Goal: Information Seeking & Learning: Learn about a topic

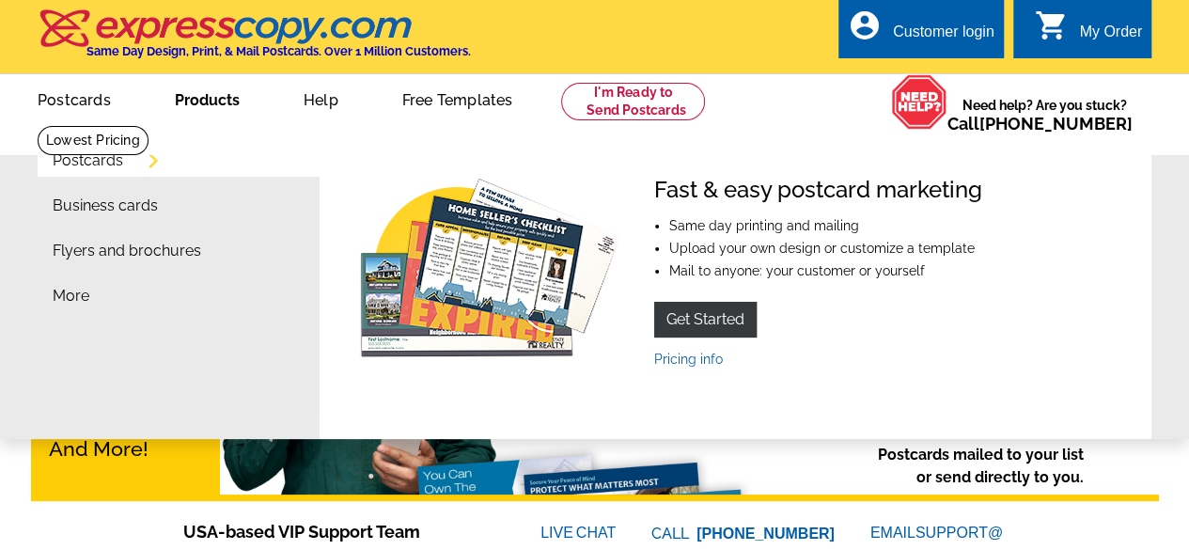
click at [199, 102] on link "Products" at bounding box center [207, 98] width 125 height 44
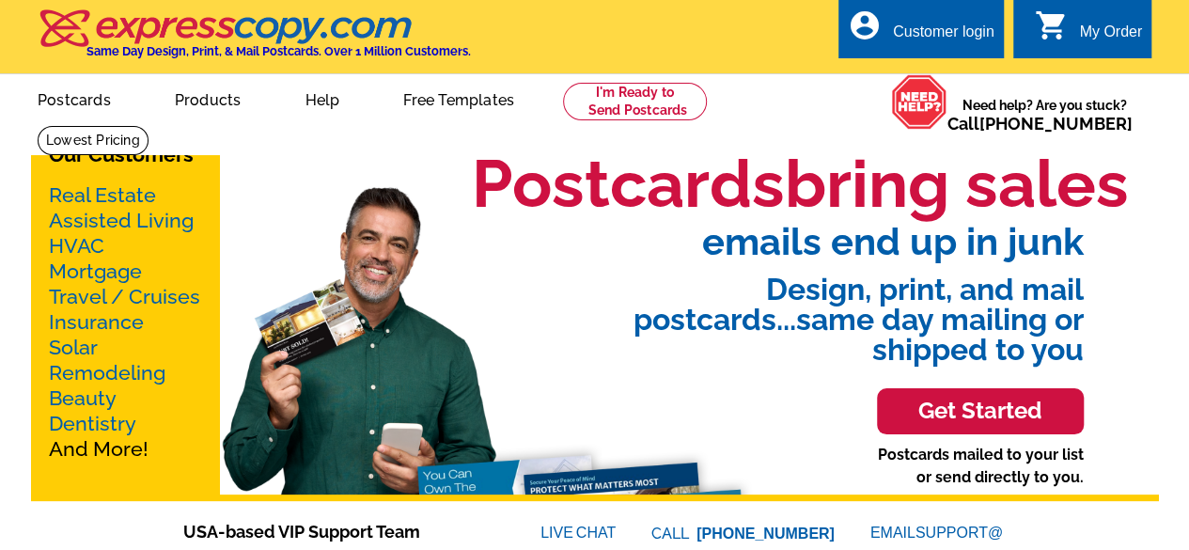
click at [199, 102] on link "Products" at bounding box center [208, 98] width 127 height 44
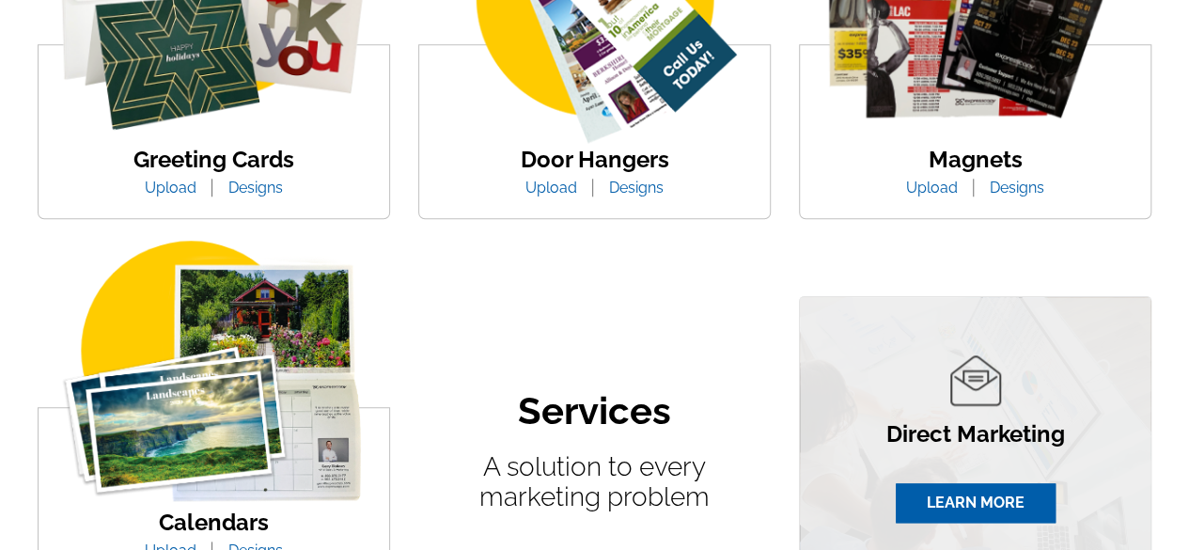
scroll to position [940, 0]
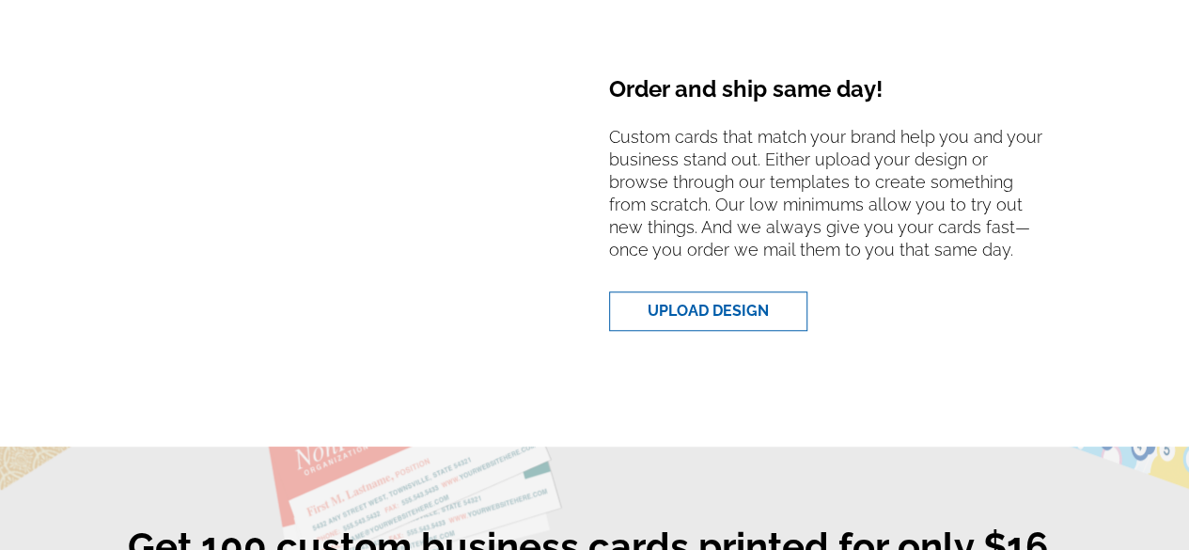
scroll to position [898, 0]
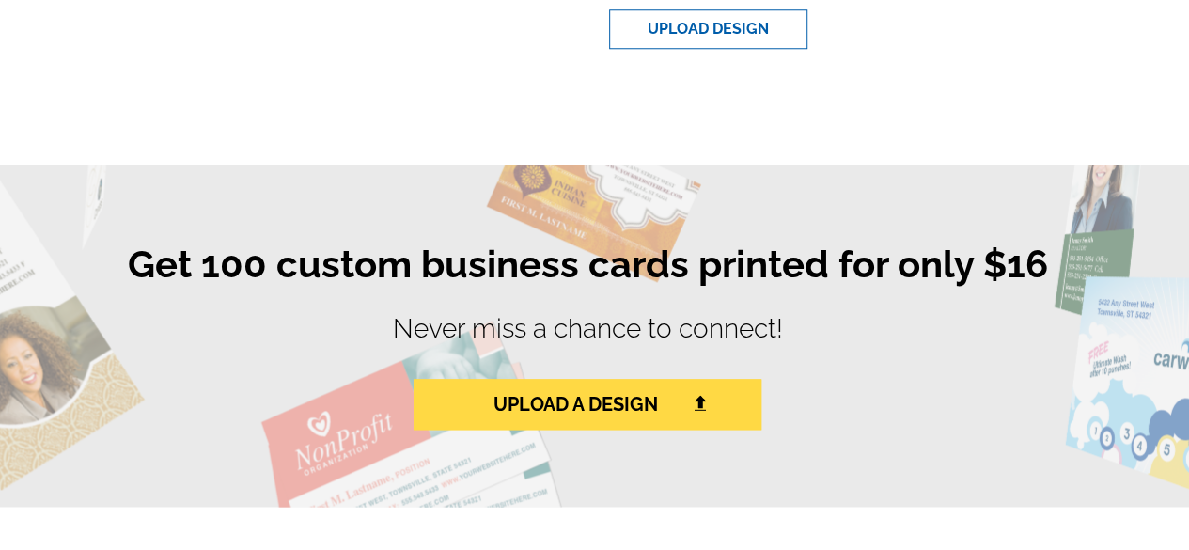
drag, startPoint x: 276, startPoint y: 270, endPoint x: 1061, endPoint y: 270, distance: 784.1
click at [1061, 270] on h1 "Get 100 custom business cards printed for only $16" at bounding box center [588, 272] width 1128 height 60
copy h1 "custom business cards printed for only $16"
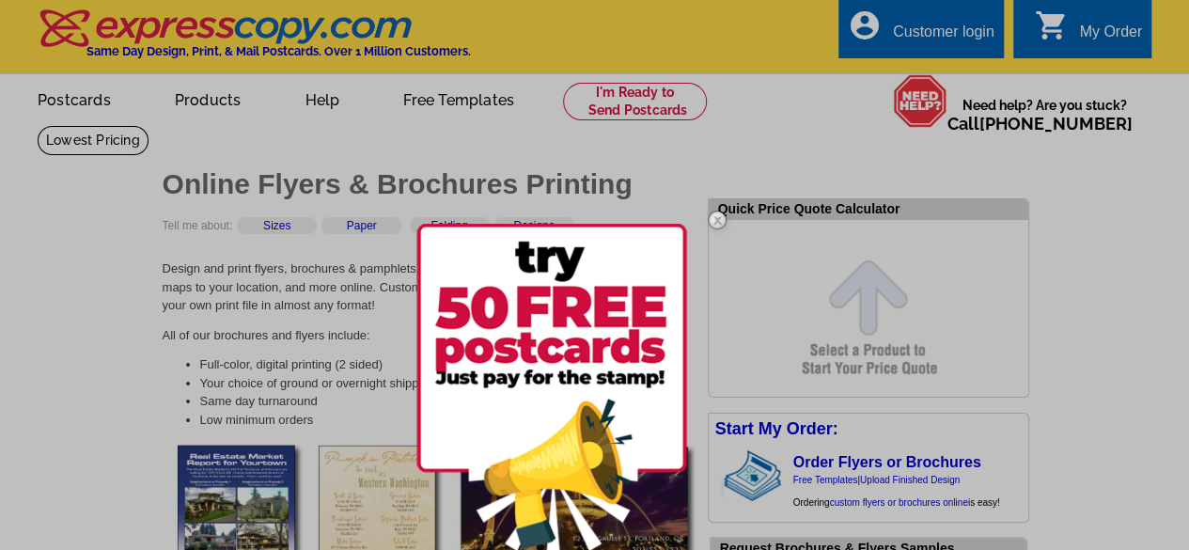
click at [1093, 266] on div at bounding box center [594, 275] width 1189 height 550
click at [720, 219] on img at bounding box center [717, 220] width 55 height 55
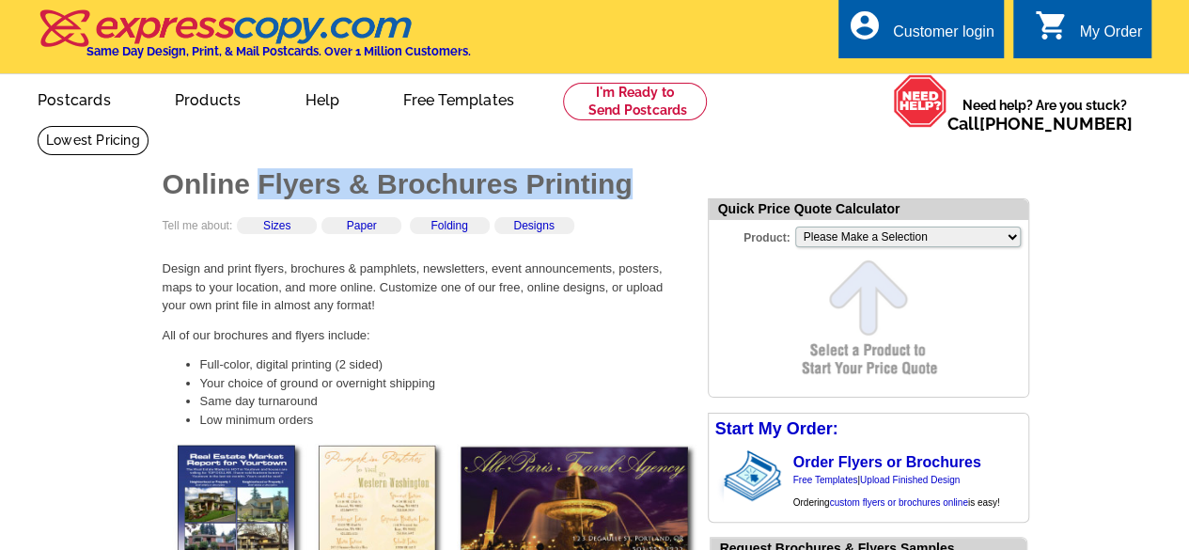
drag, startPoint x: 257, startPoint y: 183, endPoint x: 632, endPoint y: 194, distance: 375.3
click at [632, 194] on h1 "Online Flyers & Brochures Printing" at bounding box center [426, 184] width 527 height 28
copy h1 "Flyers & Brochures Printing"
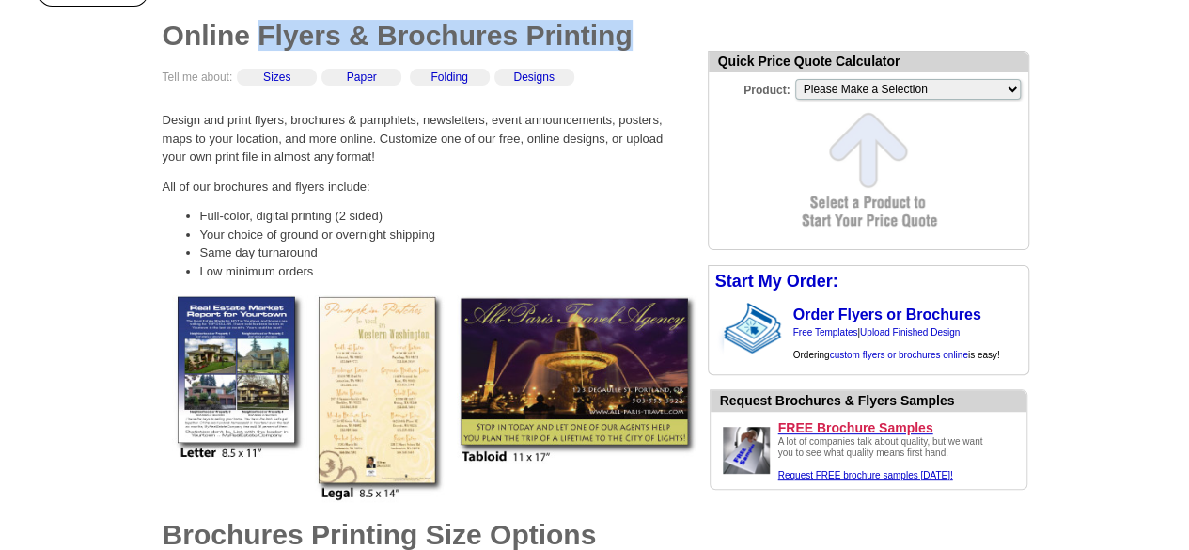
scroll to position [376, 0]
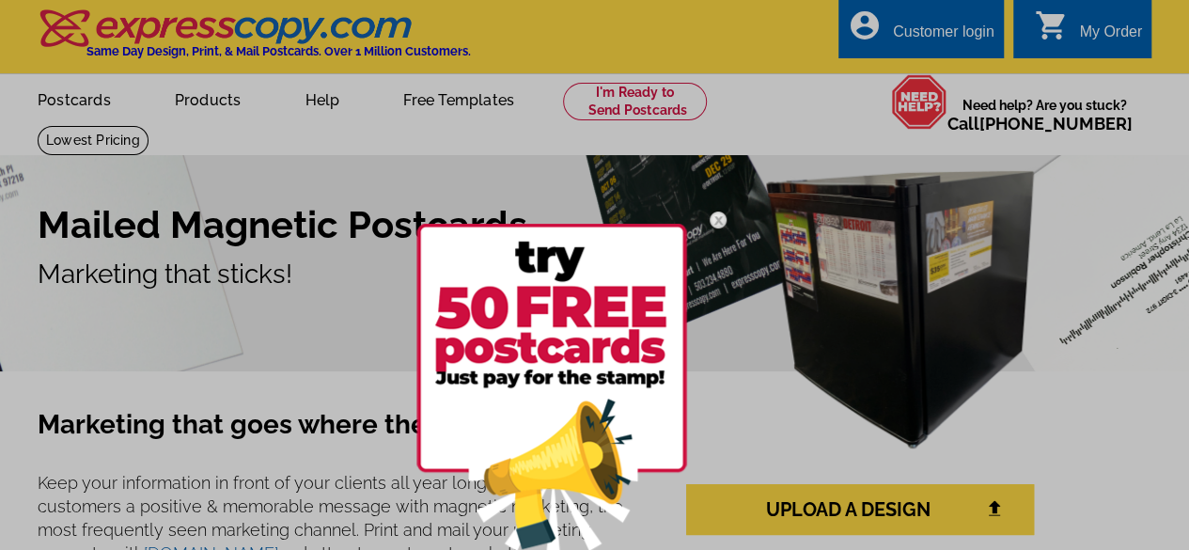
click at [721, 217] on img at bounding box center [718, 220] width 55 height 55
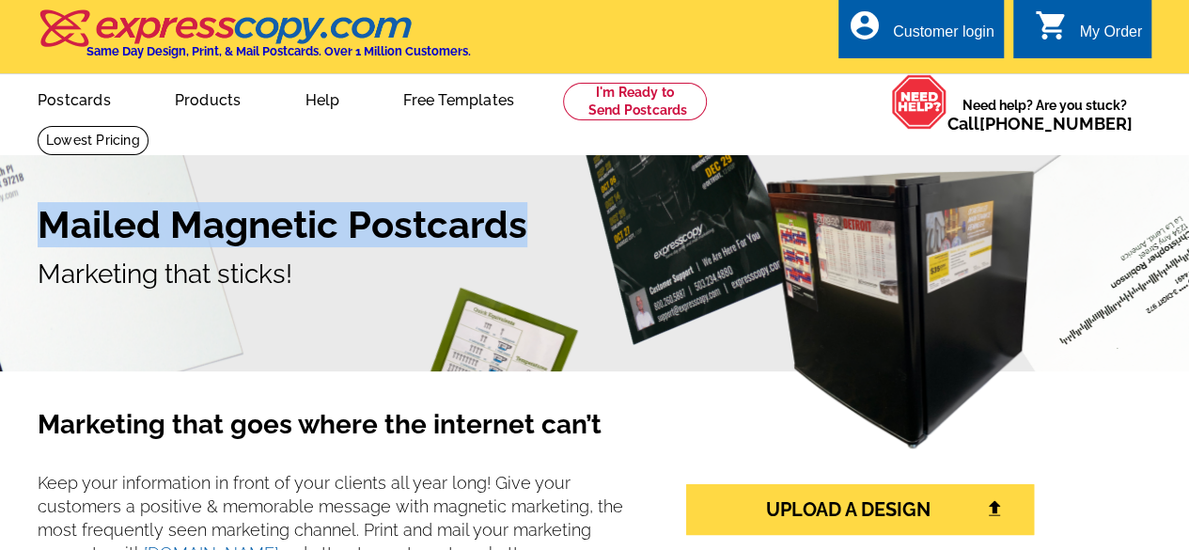
drag, startPoint x: 491, startPoint y: 223, endPoint x: 36, endPoint y: 210, distance: 455.2
click at [36, 210] on div "Mailed Magnetic Postcards Marketing that sticks!" at bounding box center [594, 248] width 1189 height 92
copy h1 "Mailed Magnetic Postcards"
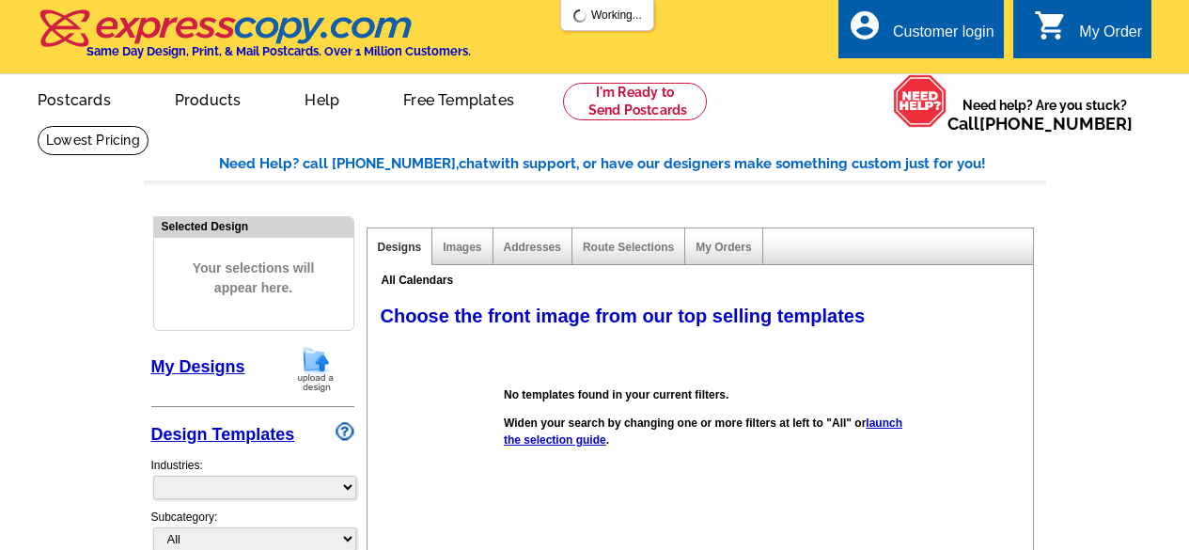
select select "831"
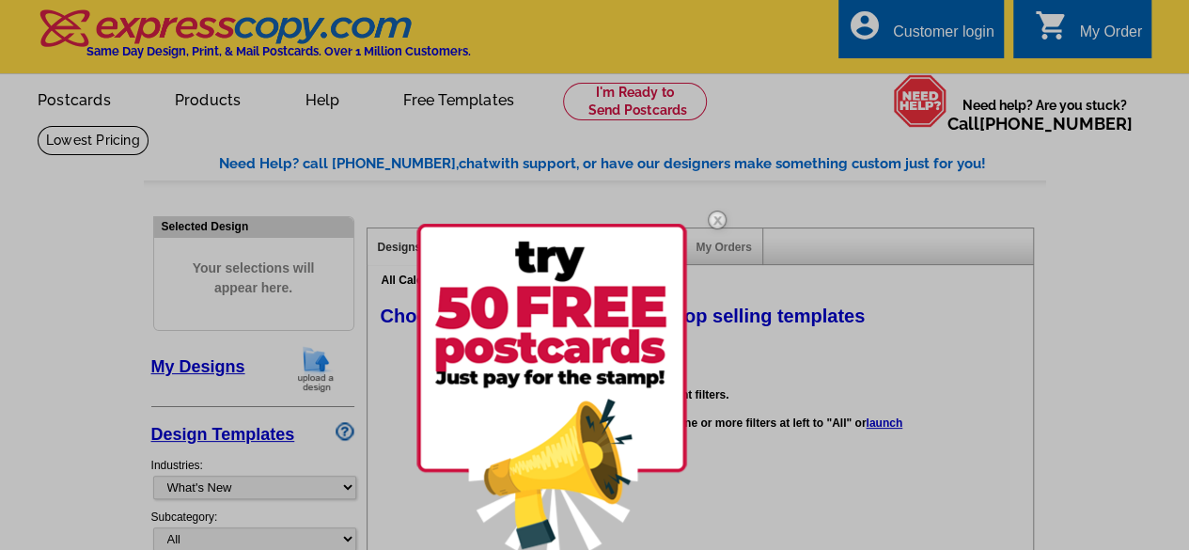
click at [717, 214] on img at bounding box center [717, 220] width 55 height 55
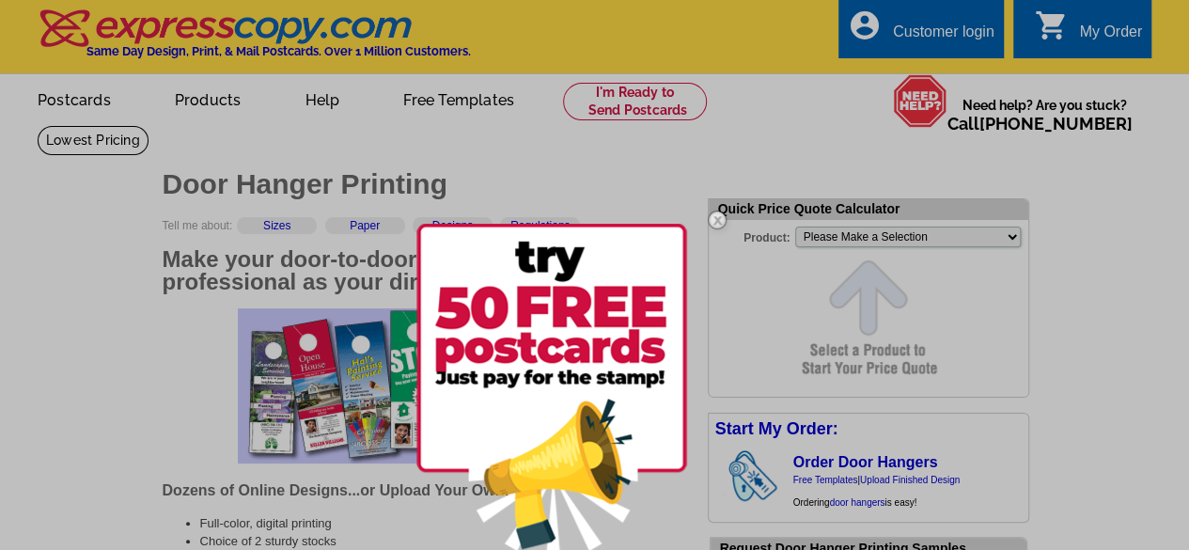
click at [722, 217] on img at bounding box center [717, 220] width 55 height 55
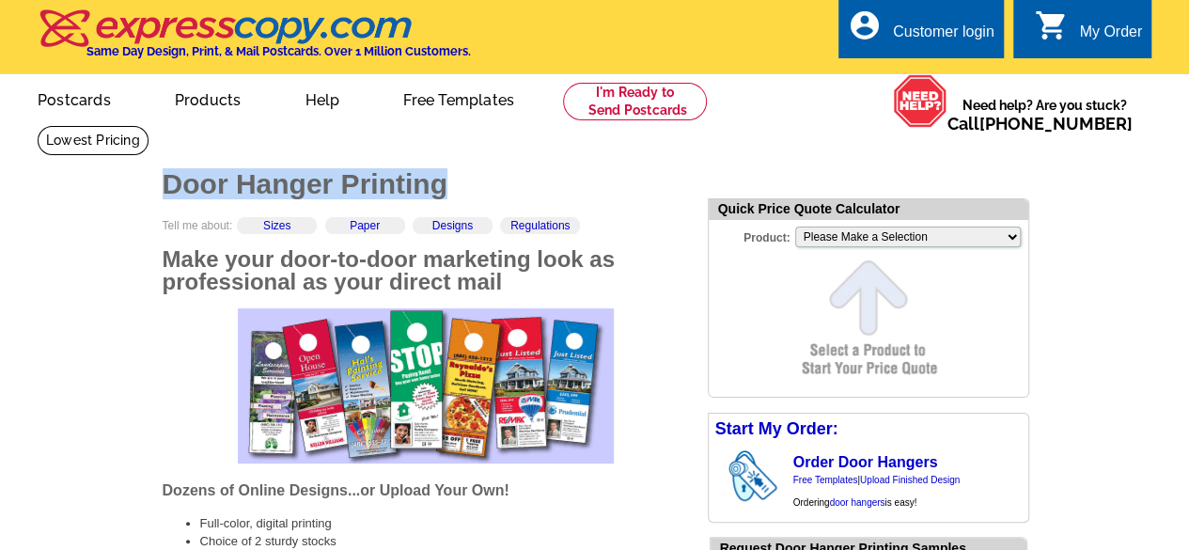
drag, startPoint x: 152, startPoint y: 180, endPoint x: 466, endPoint y: 195, distance: 314.4
copy h1 "Door Hanger Printing"
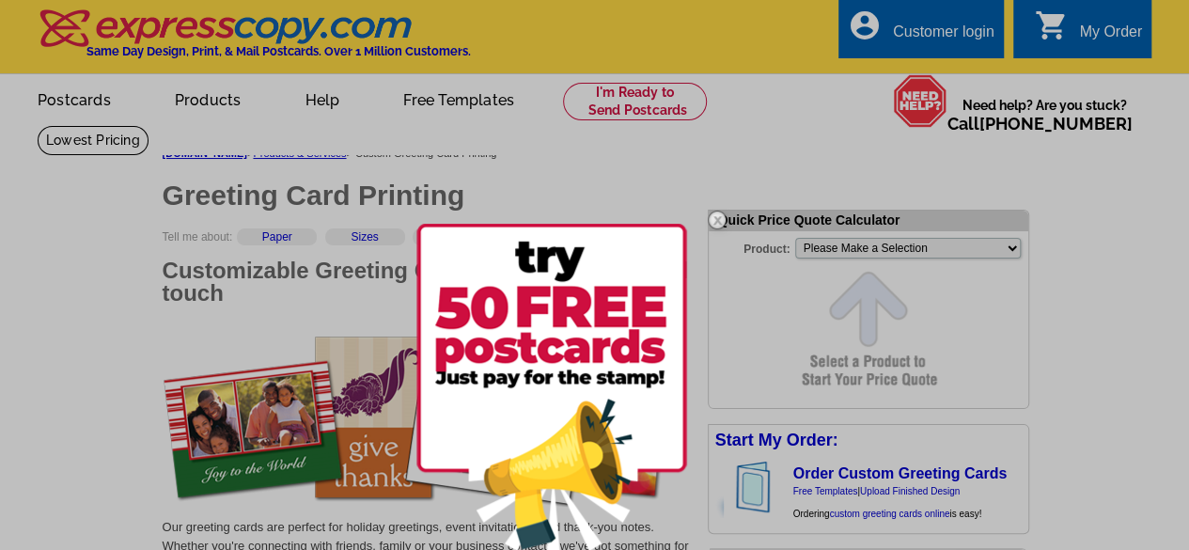
click at [719, 216] on img at bounding box center [717, 220] width 55 height 55
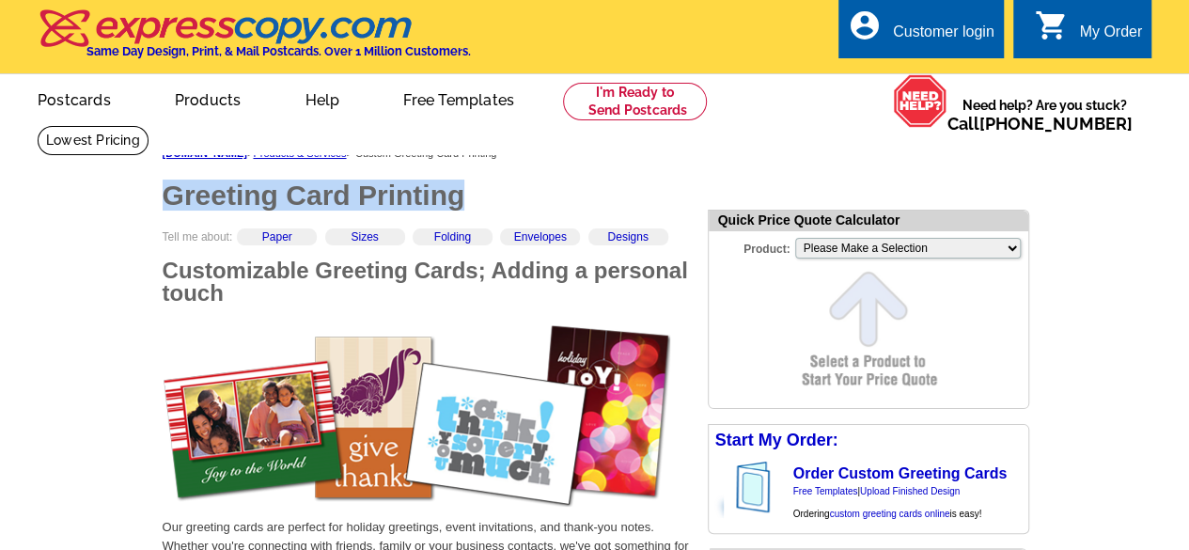
drag, startPoint x: 492, startPoint y: 197, endPoint x: 160, endPoint y: 197, distance: 331.9
copy h1 "Greeting Card Printing"
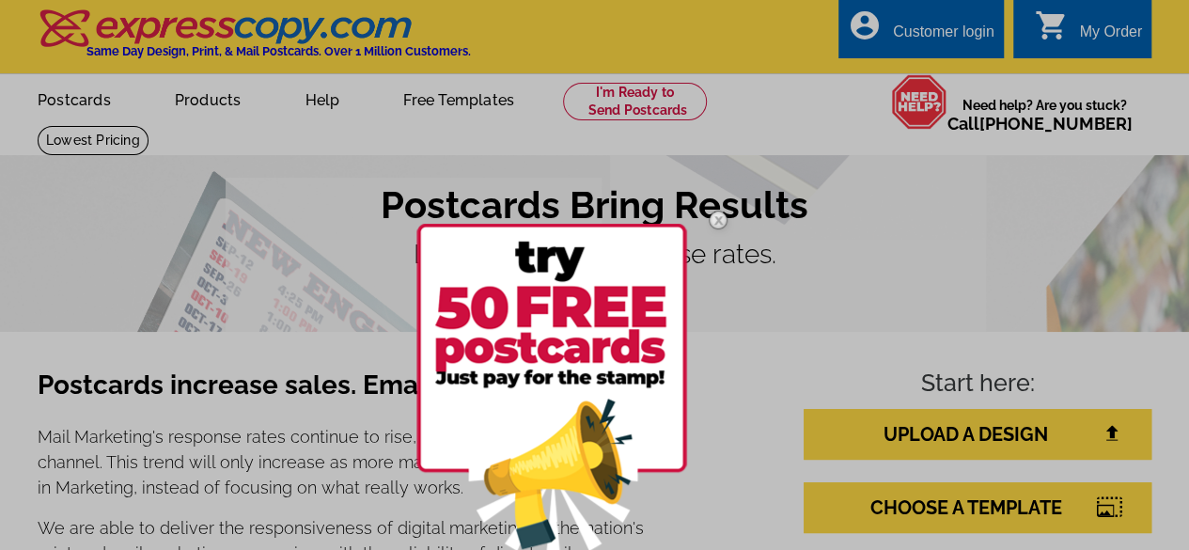
click at [718, 219] on img at bounding box center [718, 220] width 55 height 55
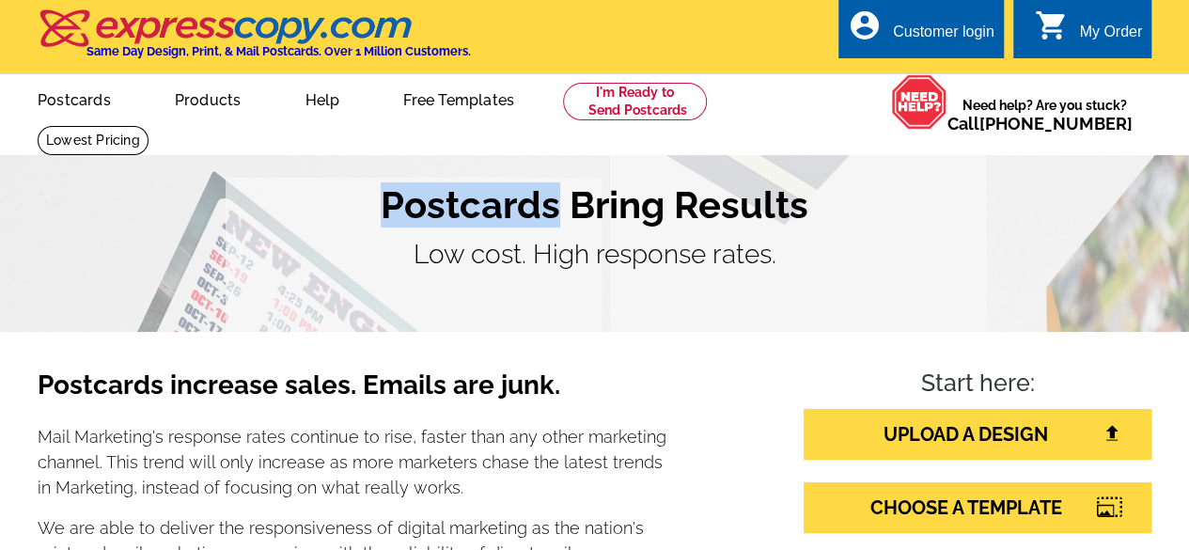
drag, startPoint x: 382, startPoint y: 206, endPoint x: 553, endPoint y: 212, distance: 171.2
click at [553, 212] on h1 "Postcards Bring Results" at bounding box center [595, 204] width 1114 height 45
copy h1 "Postcards"
